Goal: Information Seeking & Learning: Learn about a topic

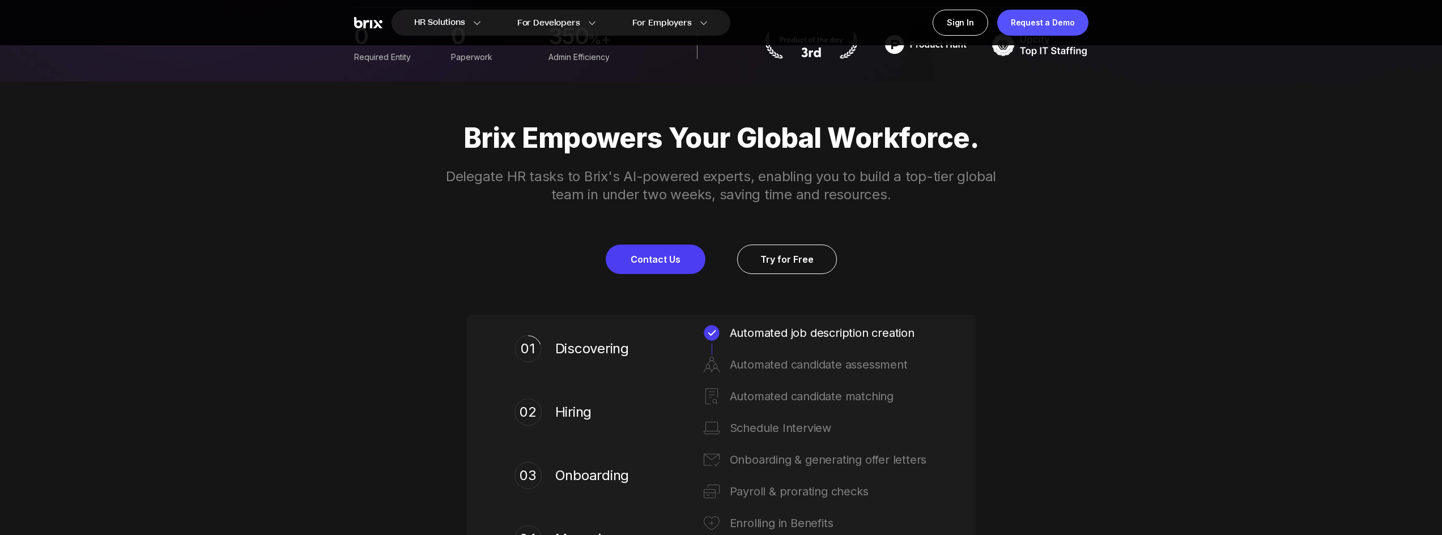
scroll to position [510, 0]
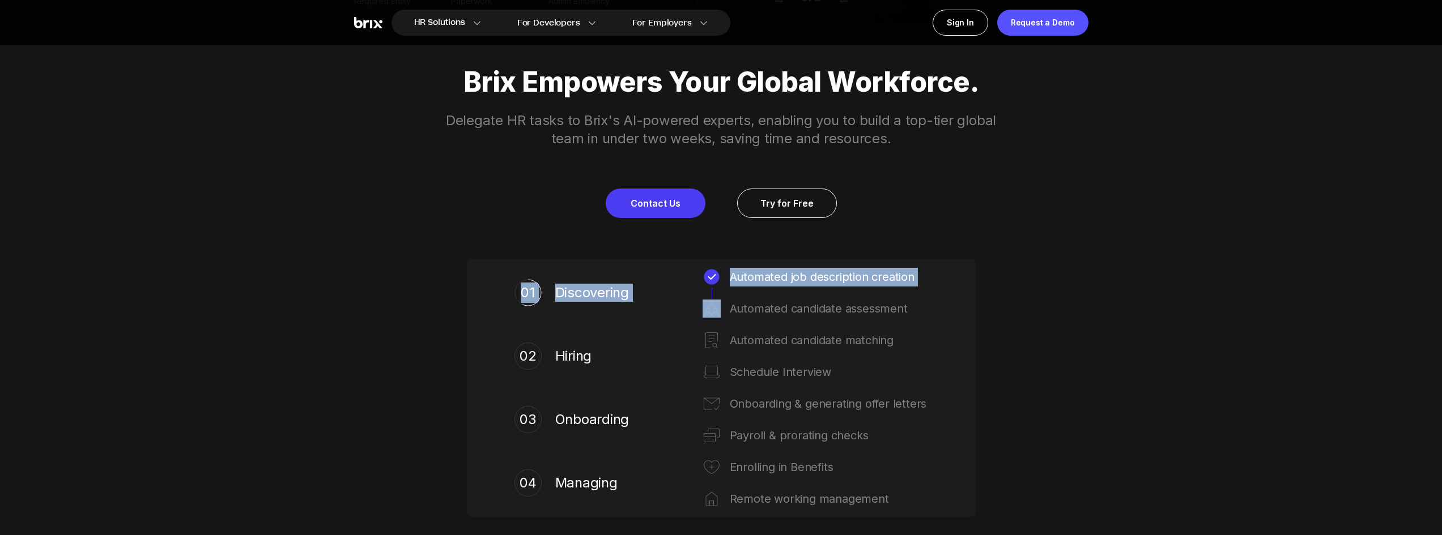
drag, startPoint x: 532, startPoint y: 282, endPoint x: 655, endPoint y: 311, distance: 126.7
click at [682, 305] on div "01 Discovering Automated job description creation Automated candidate assessment" at bounding box center [721, 293] width 459 height 50
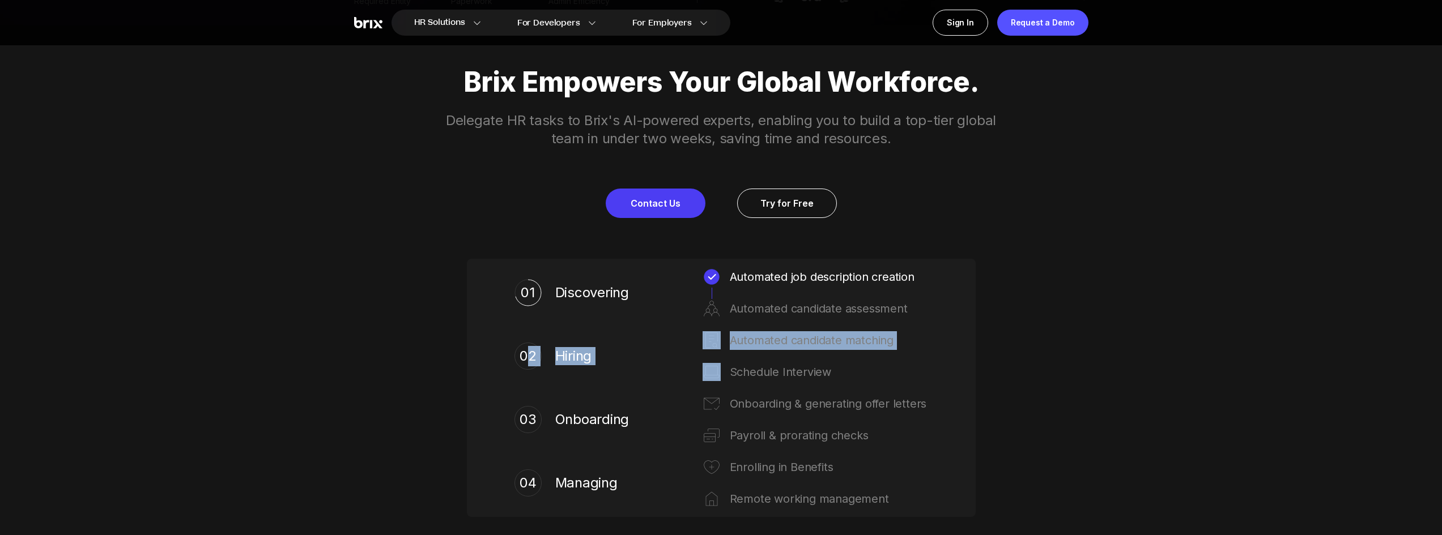
drag, startPoint x: 718, startPoint y: 373, endPoint x: 729, endPoint y: 375, distance: 11.0
click at [729, 375] on div "02 Hiring Automated candidate matching Schedule Interview" at bounding box center [721, 356] width 459 height 50
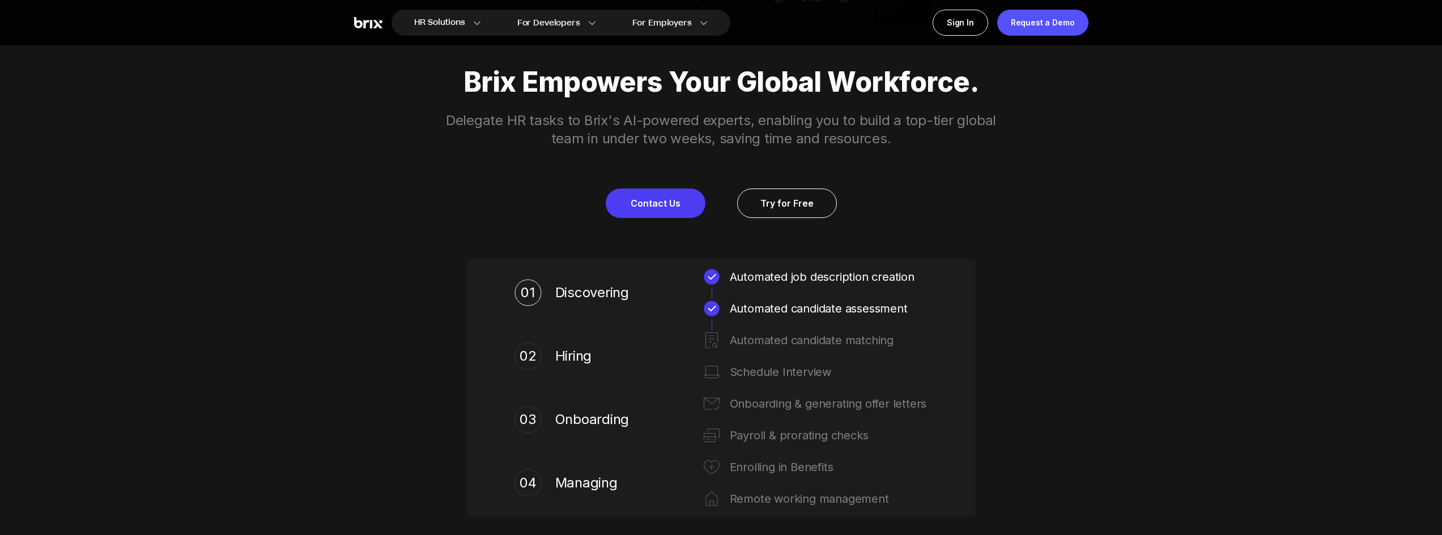
drag, startPoint x: 1309, startPoint y: 318, endPoint x: 978, endPoint y: 277, distance: 333.6
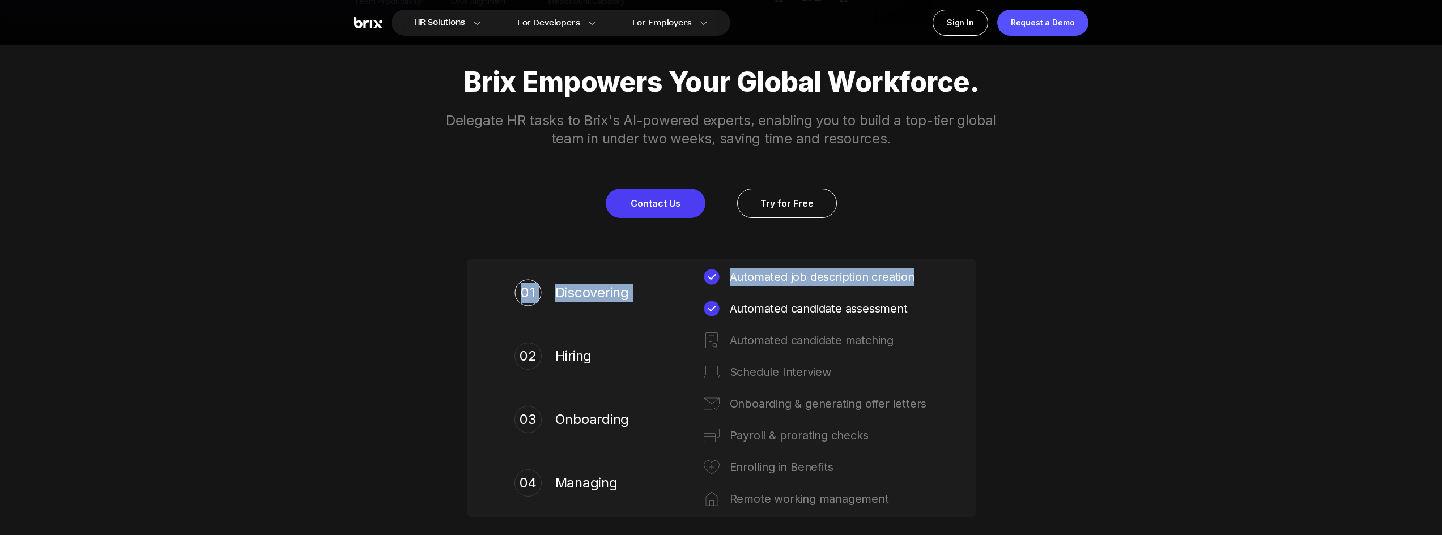
drag, startPoint x: 550, startPoint y: 296, endPoint x: 693, endPoint y: 295, distance: 143.4
click at [693, 295] on div "01 Discovering Automated job description creation Automated candidate assessment" at bounding box center [721, 293] width 459 height 50
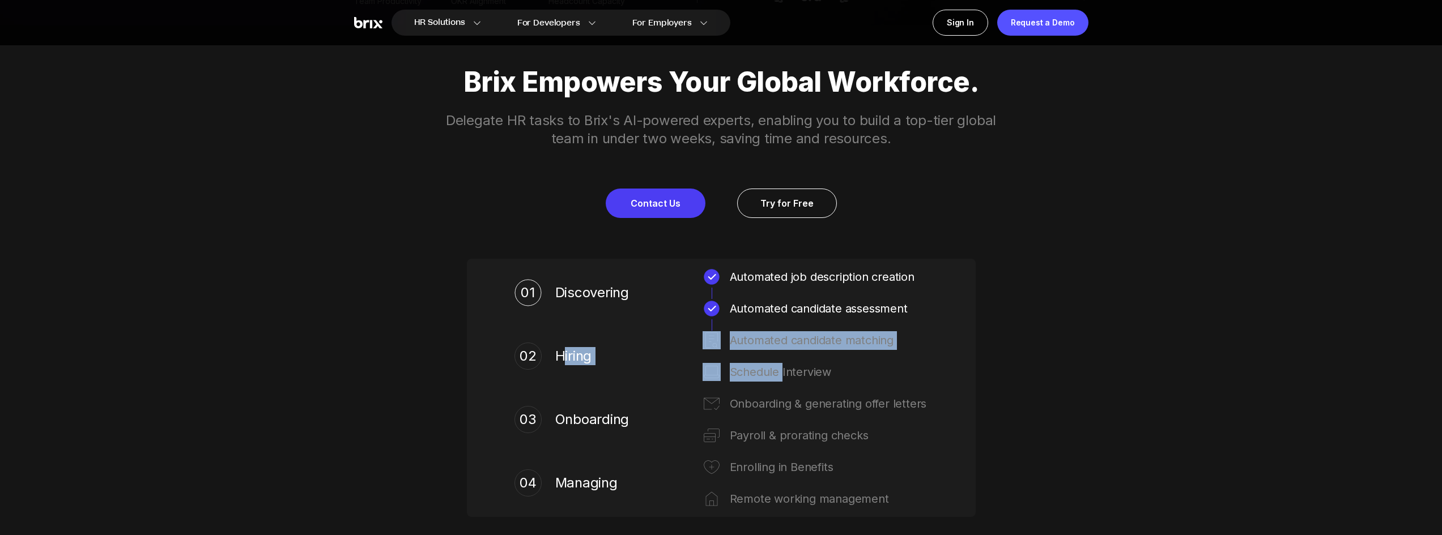
drag, startPoint x: 564, startPoint y: 341, endPoint x: 605, endPoint y: 440, distance: 107.2
click at [773, 387] on div "01 Discovering Automated job description creation Automated candidate assessmen…" at bounding box center [721, 388] width 459 height 240
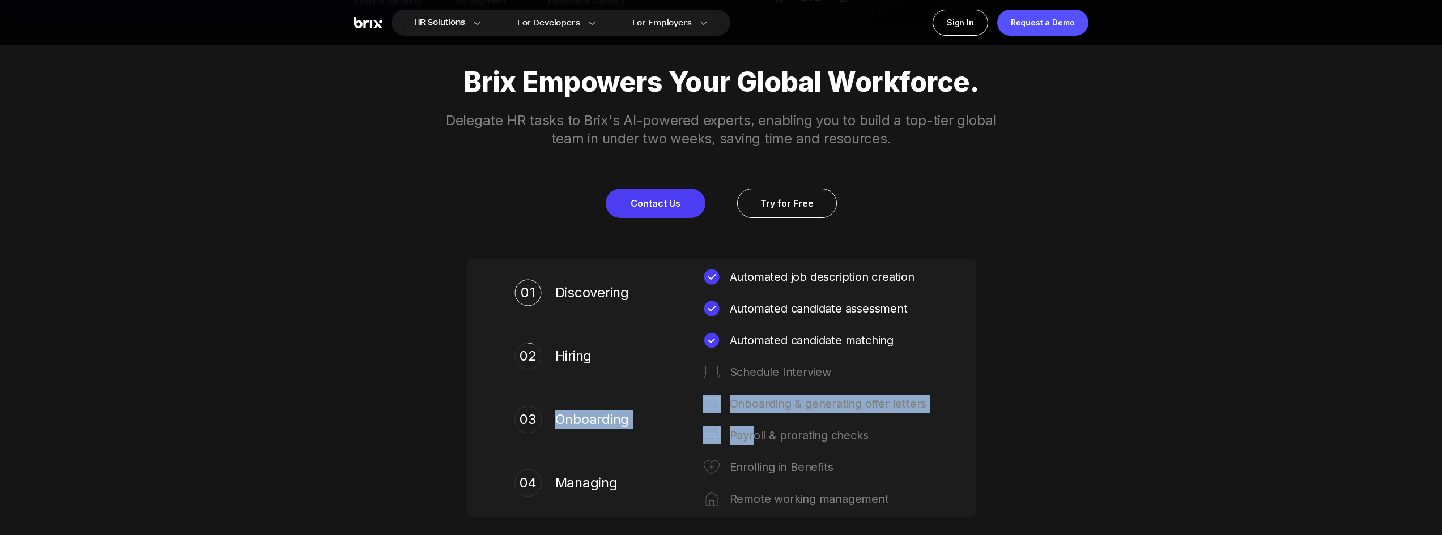
drag, startPoint x: 546, startPoint y: 431, endPoint x: 744, endPoint y: 444, distance: 198.8
click at [748, 443] on div "03 Onboarding Onboarding & generating offer letters Payroll & prorating checks" at bounding box center [721, 420] width 459 height 50
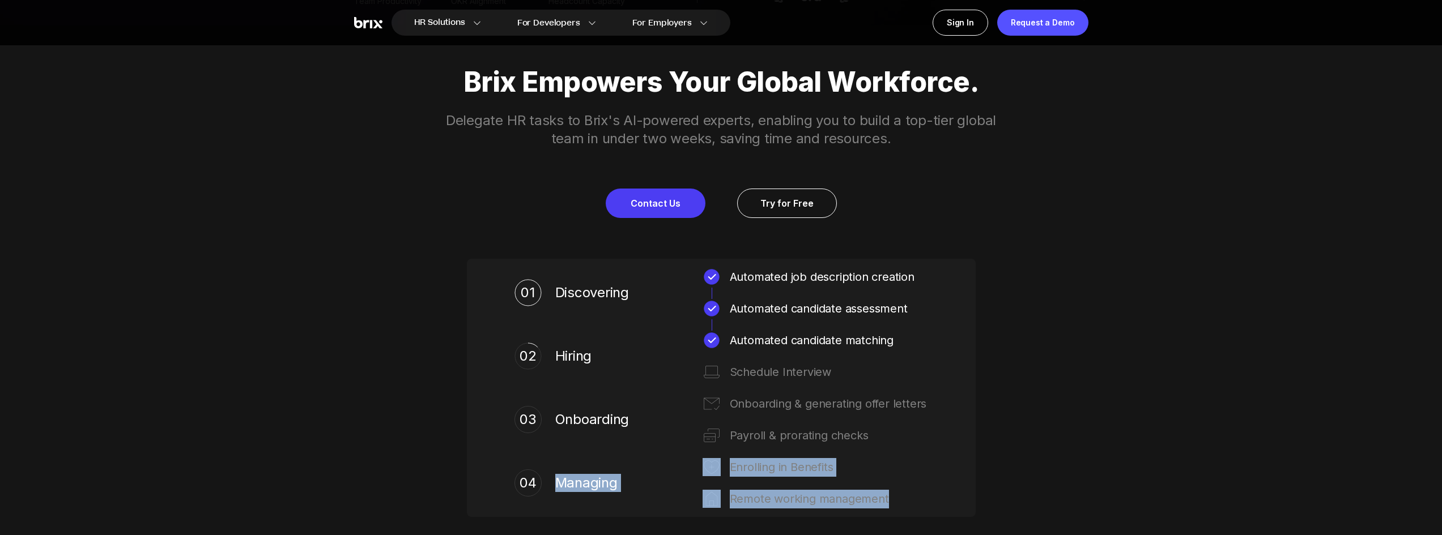
drag, startPoint x: 556, startPoint y: 478, endPoint x: 984, endPoint y: 516, distance: 429.5
click at [984, 516] on div "Brix Empowers Your Global Workforce. Delegate HR tasks to Brix's AI-powered exp…" at bounding box center [721, 291] width 816 height 533
click at [1062, 476] on div "Brix Empowers Your Global Workforce. Delegate HR tasks to Brix's AI-powered exp…" at bounding box center [721, 291] width 816 height 533
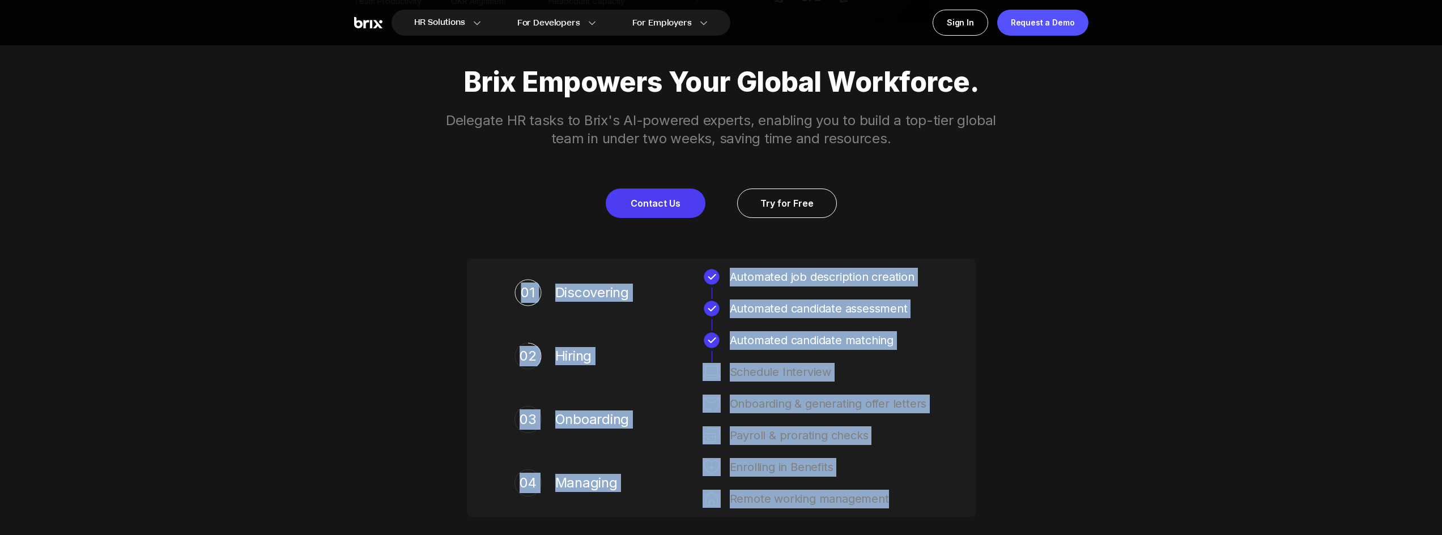
drag, startPoint x: 603, startPoint y: 341, endPoint x: 418, endPoint y: 275, distance: 197.3
click at [418, 275] on div "Brix Empowers Your Global Workforce. Delegate HR tasks to Brix's AI-powered exp…" at bounding box center [721, 291] width 816 height 533
